Goal: Information Seeking & Learning: Learn about a topic

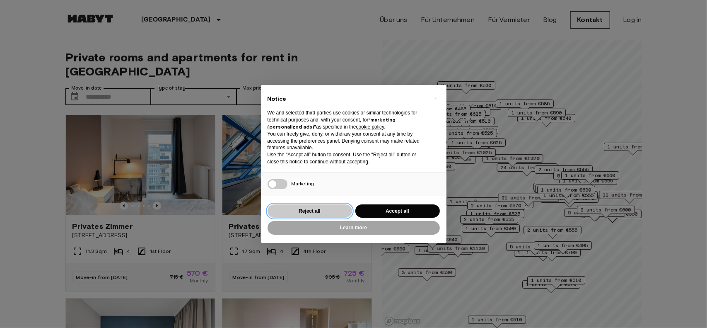
click at [293, 208] on button "Reject all" at bounding box center [310, 211] width 85 height 14
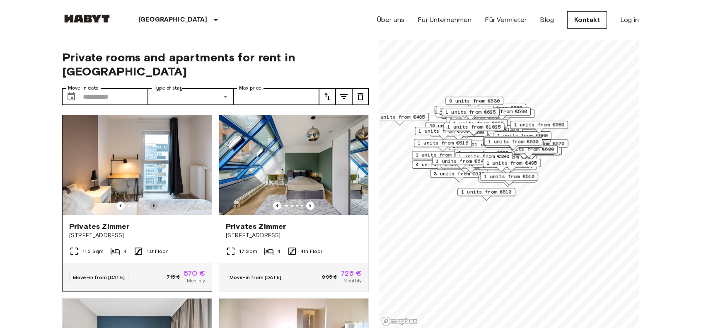
click at [153, 201] on icon "Previous image" at bounding box center [154, 205] width 8 height 8
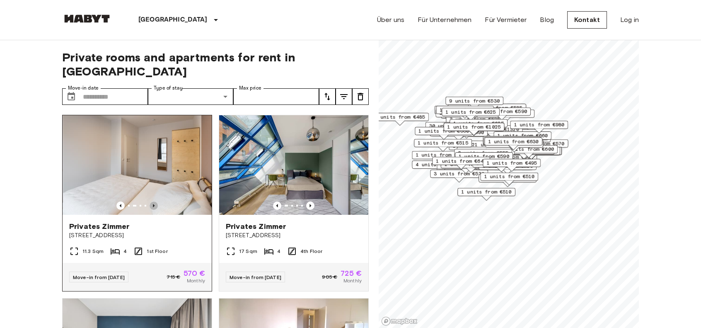
click at [153, 201] on icon "Previous image" at bounding box center [154, 205] width 8 height 8
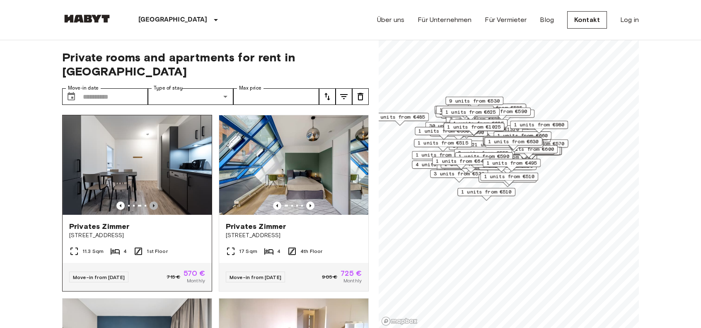
click at [153, 201] on icon "Previous image" at bounding box center [154, 205] width 8 height 8
